Goal: Task Accomplishment & Management: Manage account settings

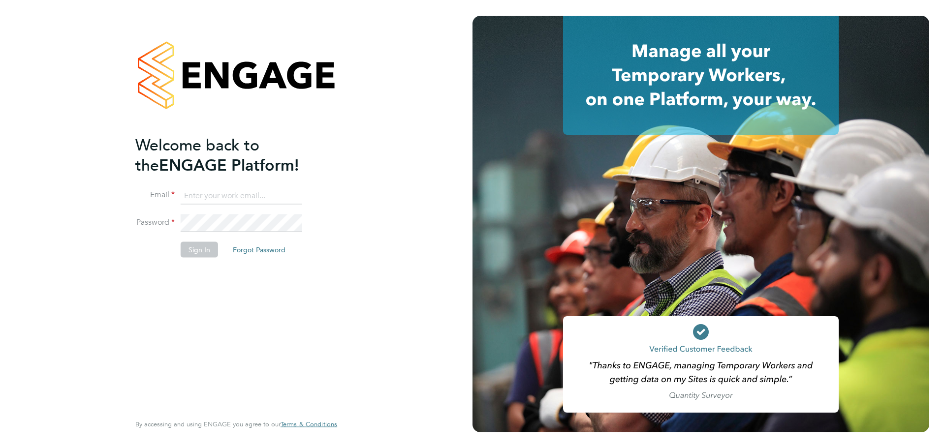
type input "jamie.evenden@wates.co.uk"
click at [202, 248] on button "Sign In" at bounding box center [199, 250] width 37 height 16
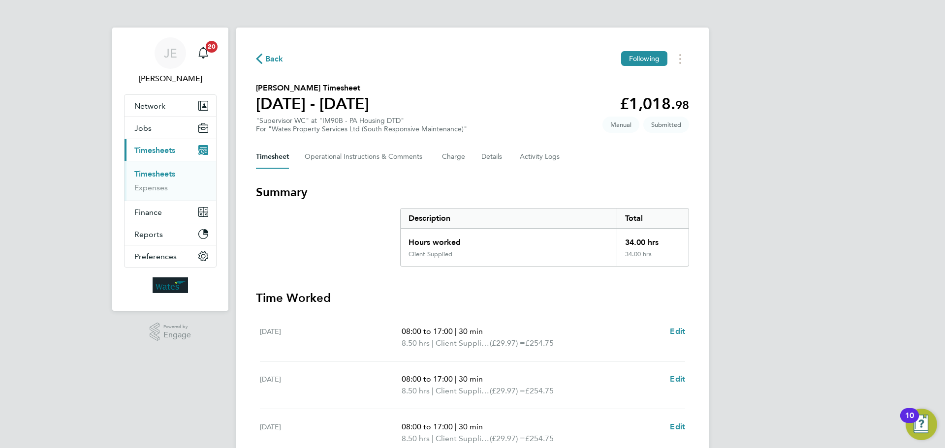
click at [162, 175] on link "Timesheets" at bounding box center [154, 173] width 41 height 9
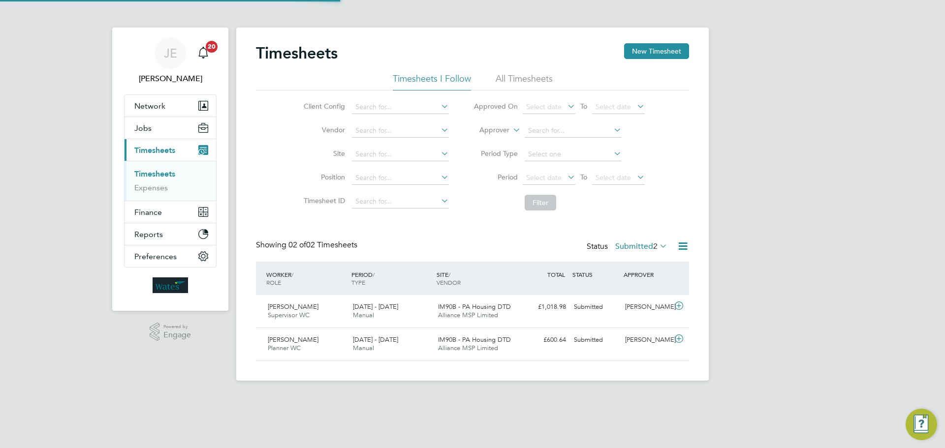
scroll to position [25, 86]
click at [576, 318] on div "Ben Olayiwola Supervisor WC 23 - 29 Aug 2025 23 - 29 Aug 2025 Manual IM90B - PA…" at bounding box center [472, 311] width 433 height 32
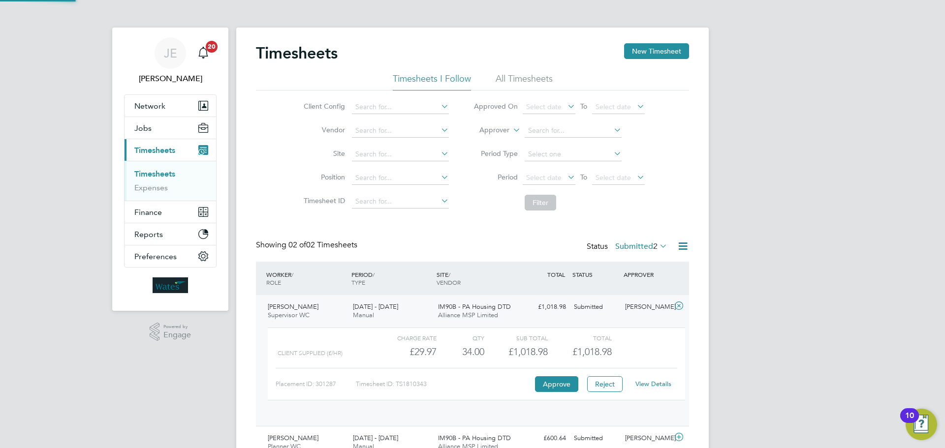
scroll to position [17, 96]
click at [655, 383] on link "View Details" at bounding box center [653, 384] width 36 height 8
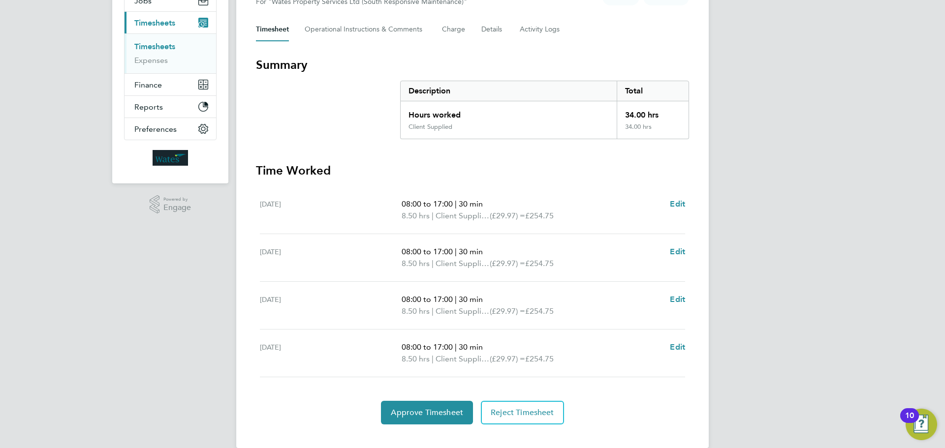
scroll to position [143, 0]
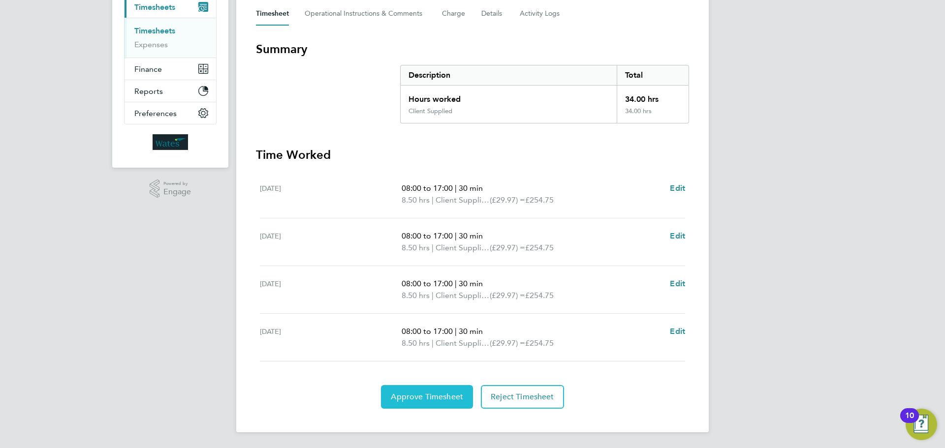
click at [410, 393] on span "Approve Timesheet" at bounding box center [427, 397] width 72 height 10
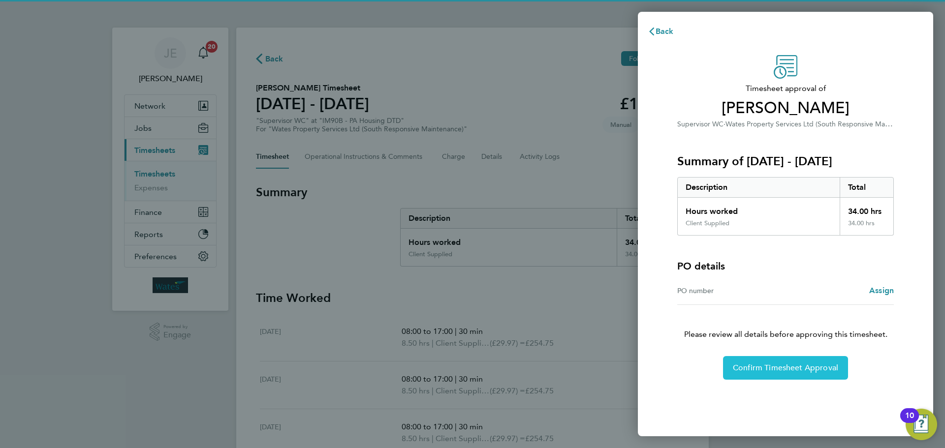
click at [820, 361] on button "Confirm Timesheet Approval" at bounding box center [785, 368] width 125 height 24
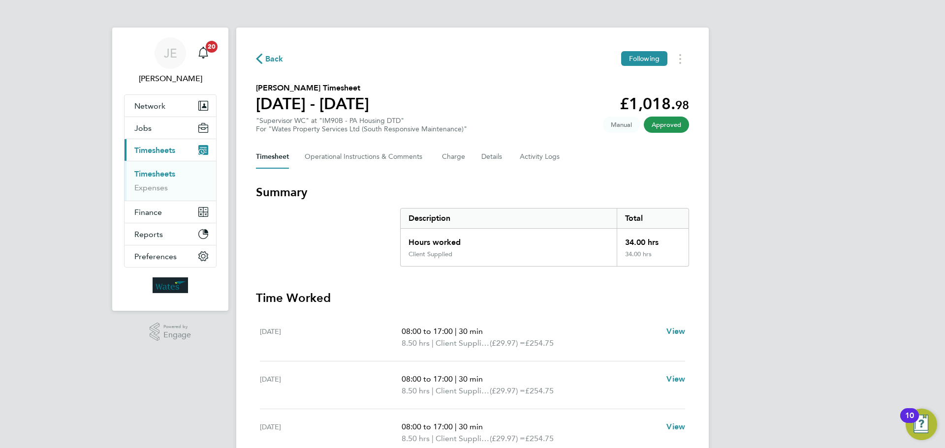
click at [149, 176] on link "Timesheets" at bounding box center [154, 173] width 41 height 9
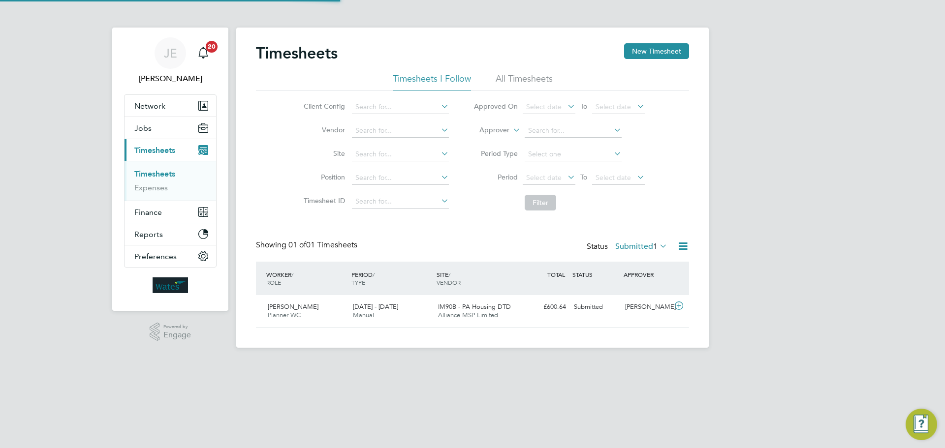
scroll to position [25, 86]
click at [499, 309] on span "IM90B - PA Housing DTD" at bounding box center [474, 307] width 73 height 8
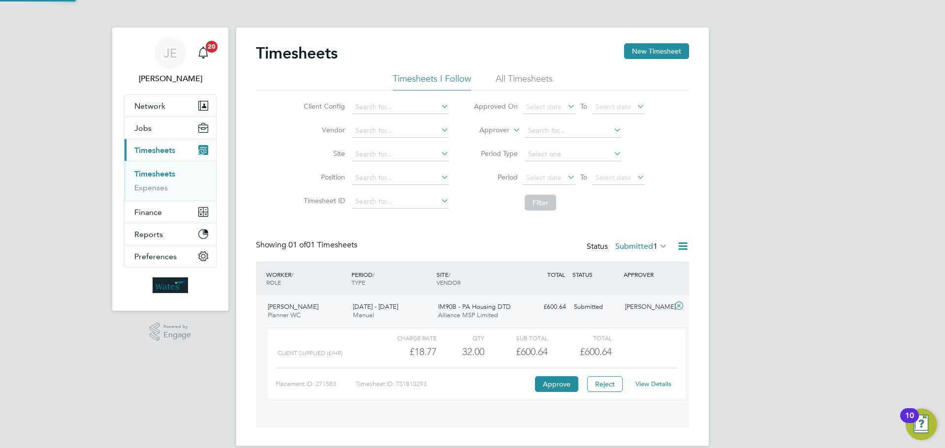
scroll to position [17, 96]
click at [645, 383] on link "View Details" at bounding box center [653, 384] width 36 height 8
click at [157, 187] on link "Expenses" at bounding box center [150, 187] width 33 height 9
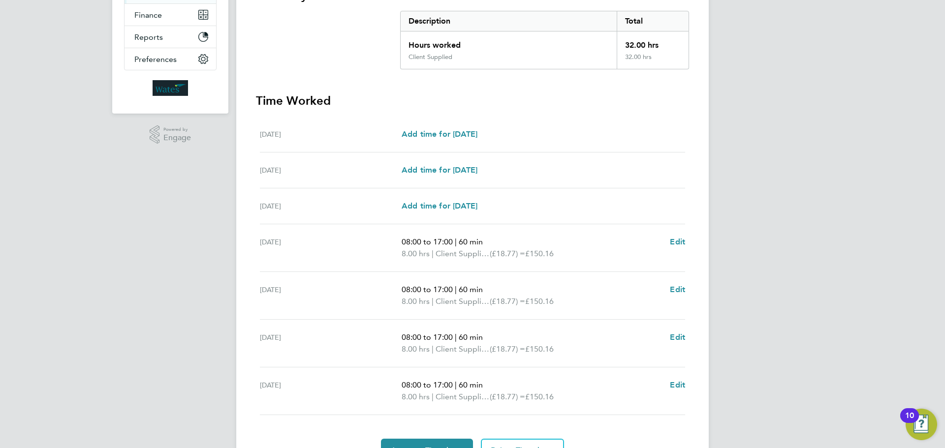
scroll to position [197, 0]
click at [429, 444] on button "Approve Timesheet" at bounding box center [427, 451] width 92 height 24
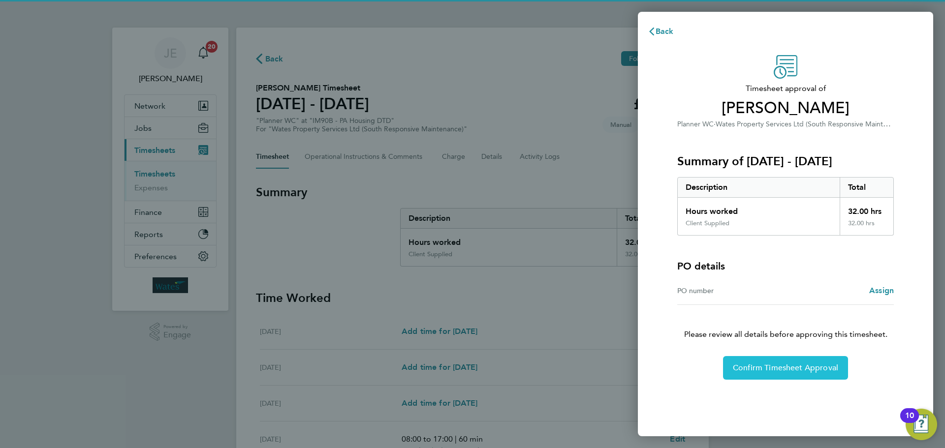
click at [726, 373] on button "Confirm Timesheet Approval" at bounding box center [785, 368] width 125 height 24
